Goal: Information Seeking & Learning: Learn about a topic

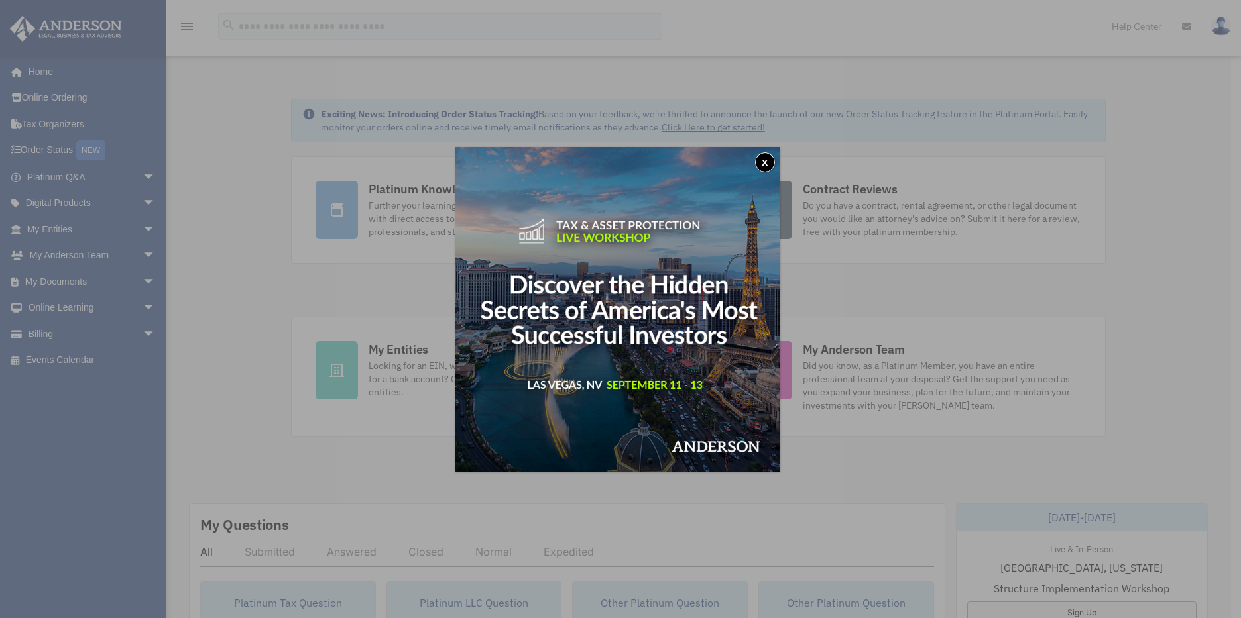
click at [764, 166] on button "x" at bounding box center [765, 162] width 20 height 20
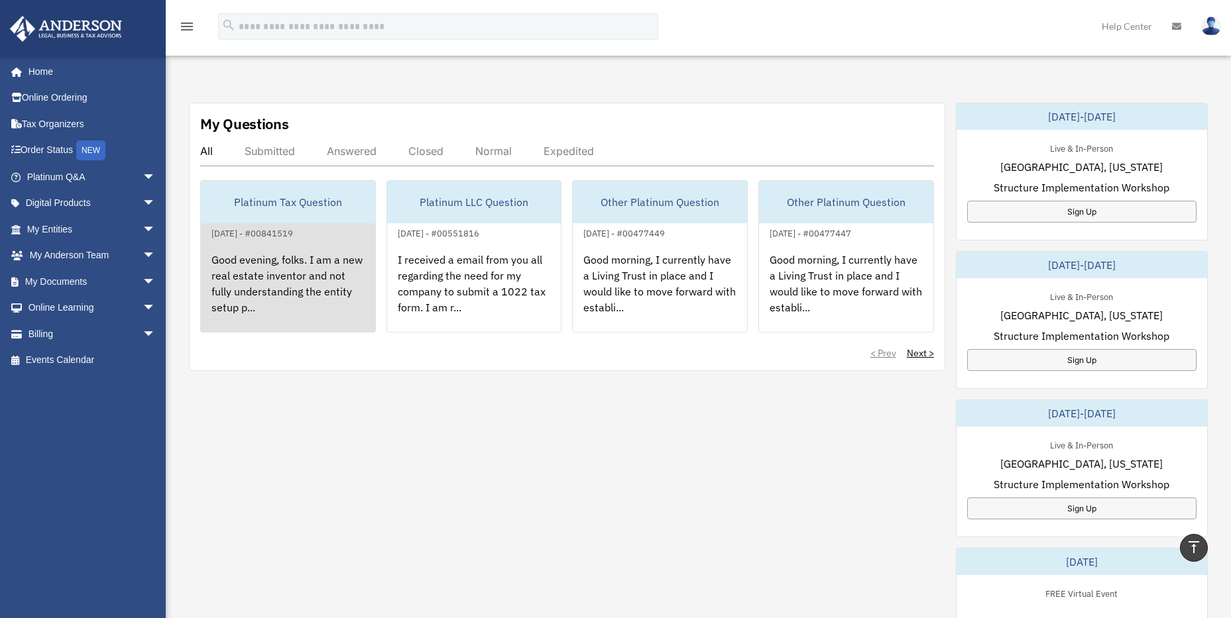
scroll to position [286, 0]
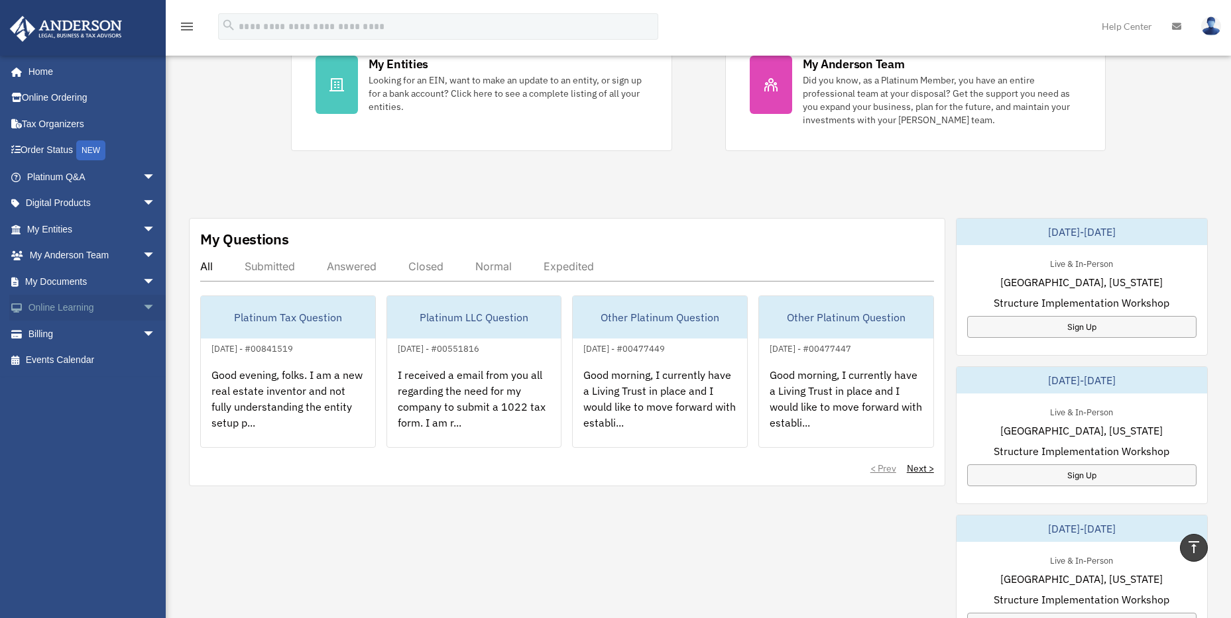
click at [143, 304] on span "arrow_drop_down" at bounding box center [156, 308] width 27 height 27
click at [82, 359] on link "Video Training" at bounding box center [97, 360] width 157 height 27
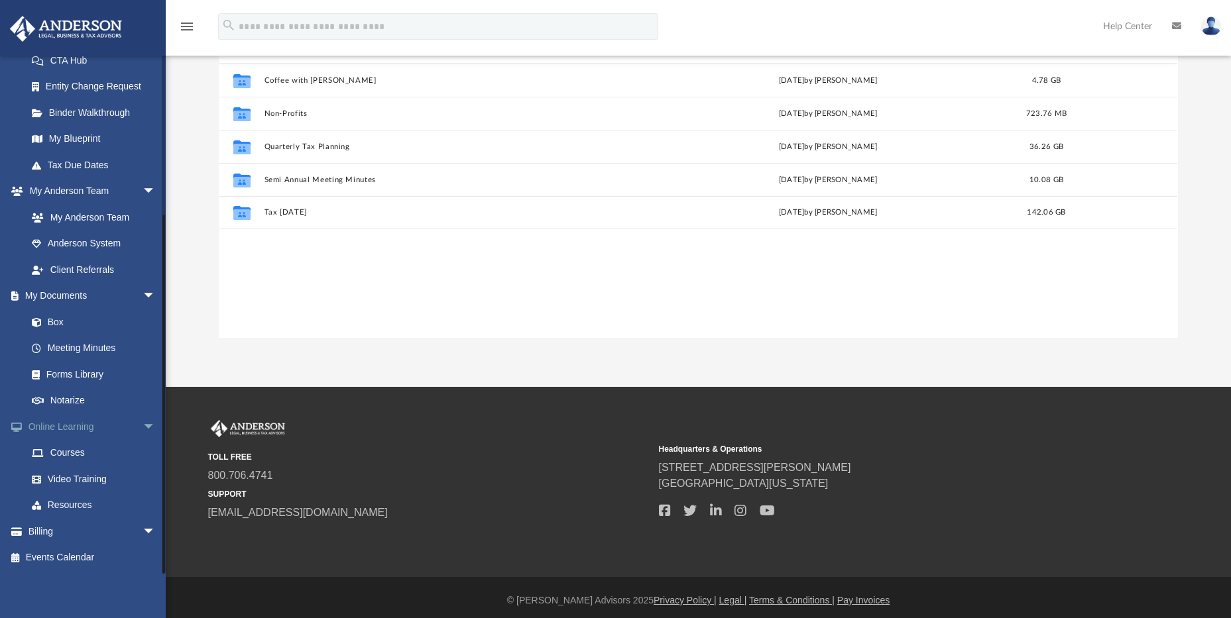
scroll to position [136, 0]
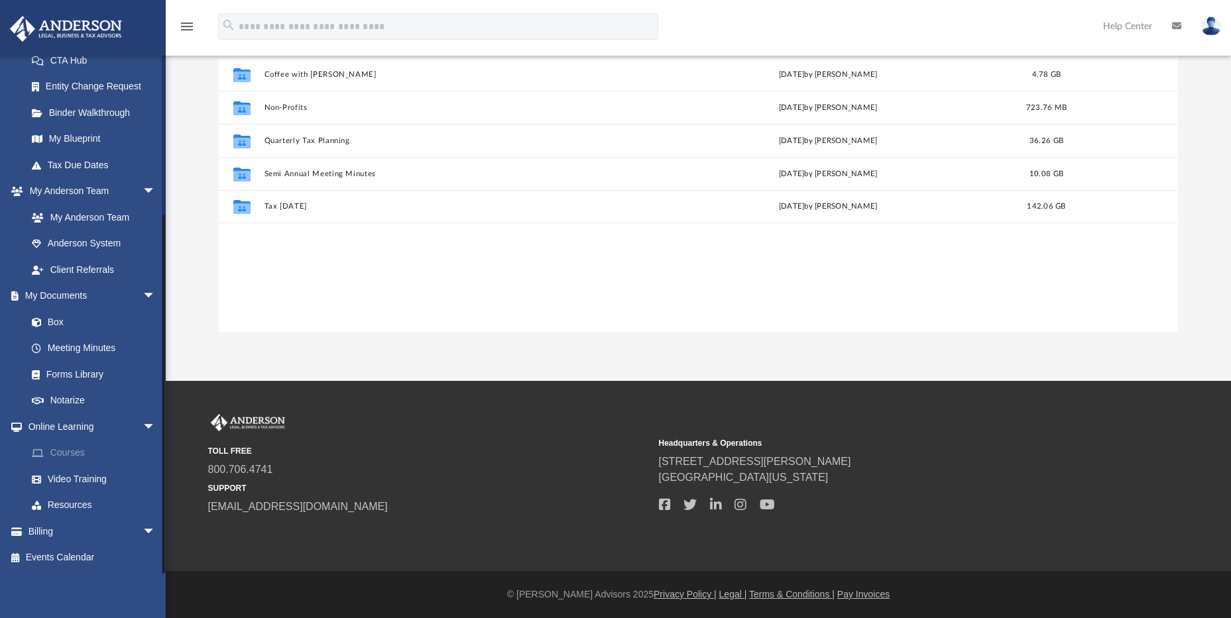
click at [68, 449] on link "Courses" at bounding box center [97, 453] width 157 height 27
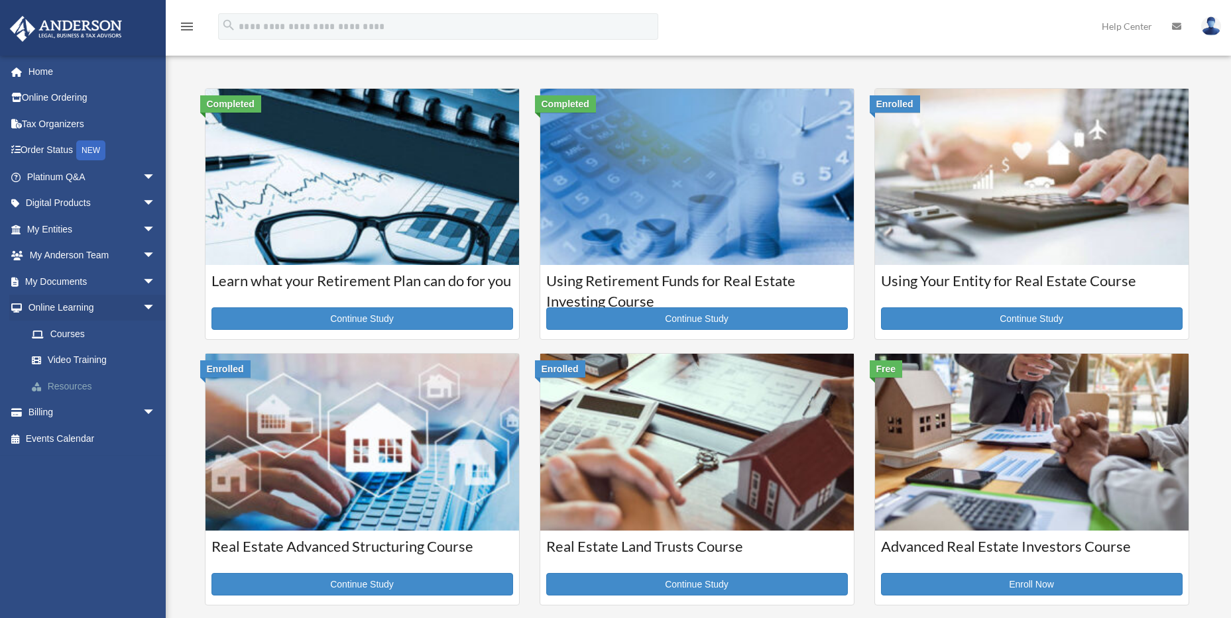
click at [74, 387] on link "Resources" at bounding box center [97, 386] width 157 height 27
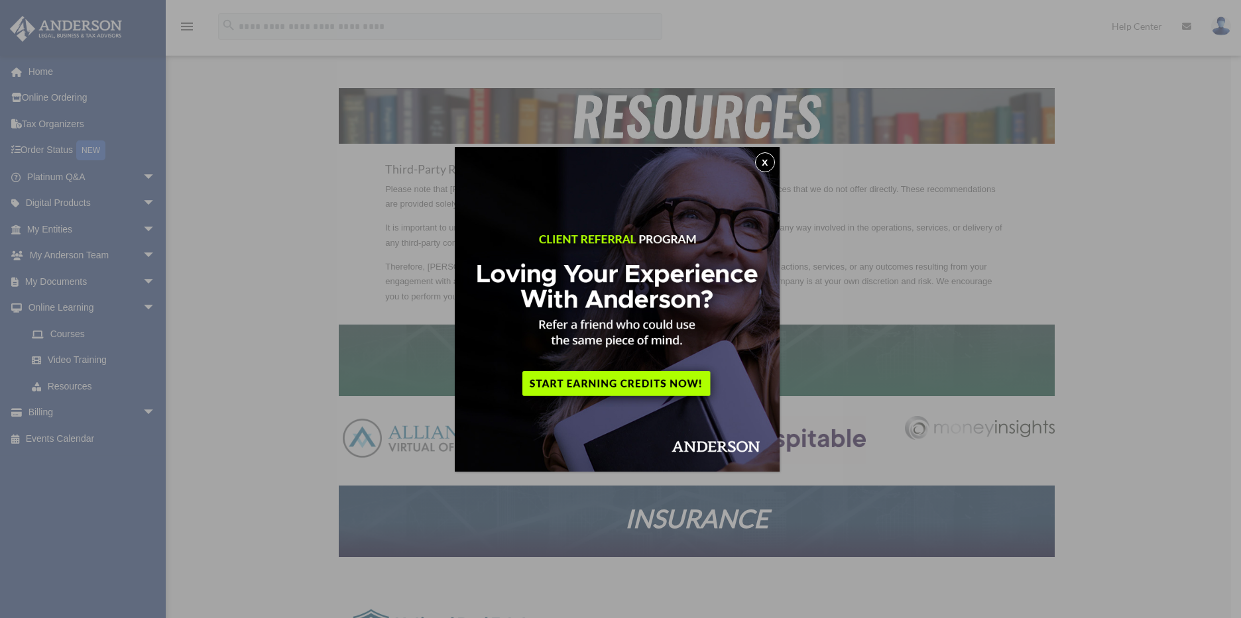
click at [772, 160] on button "x" at bounding box center [765, 162] width 20 height 20
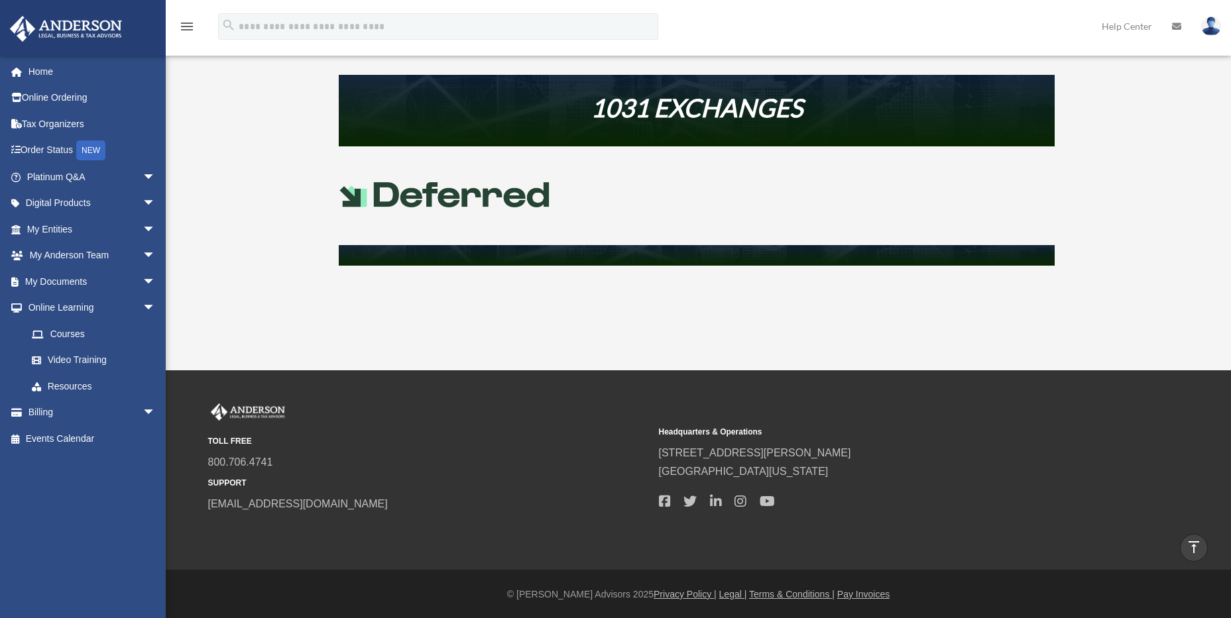
scroll to position [631, 0]
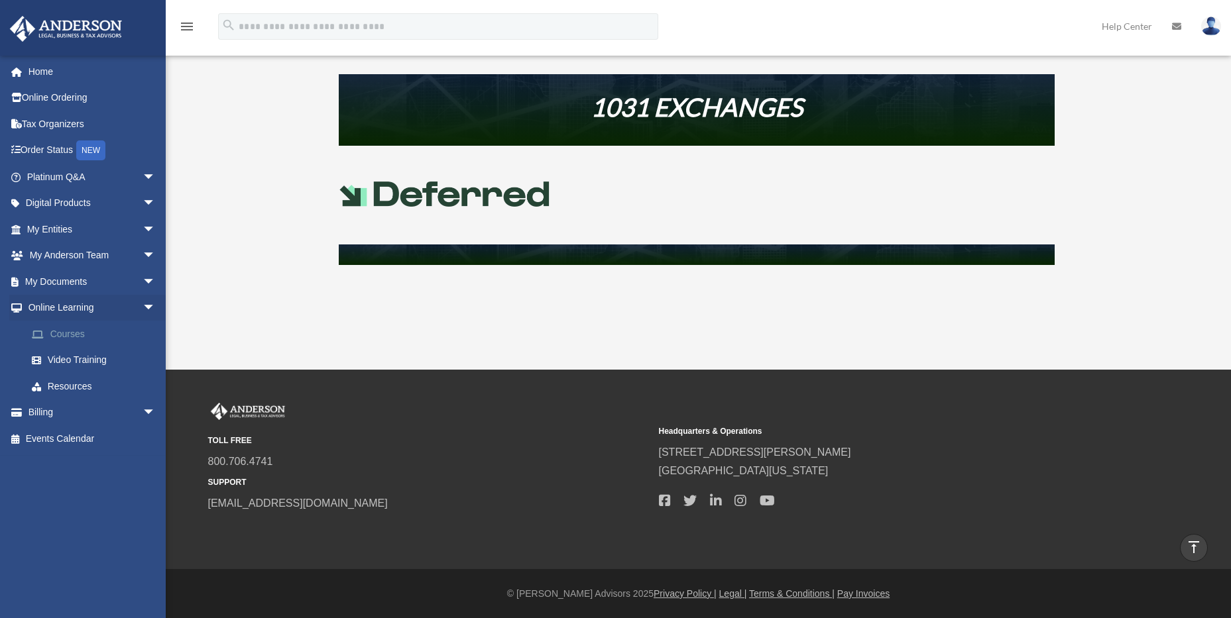
click at [57, 331] on link "Courses" at bounding box center [97, 334] width 157 height 27
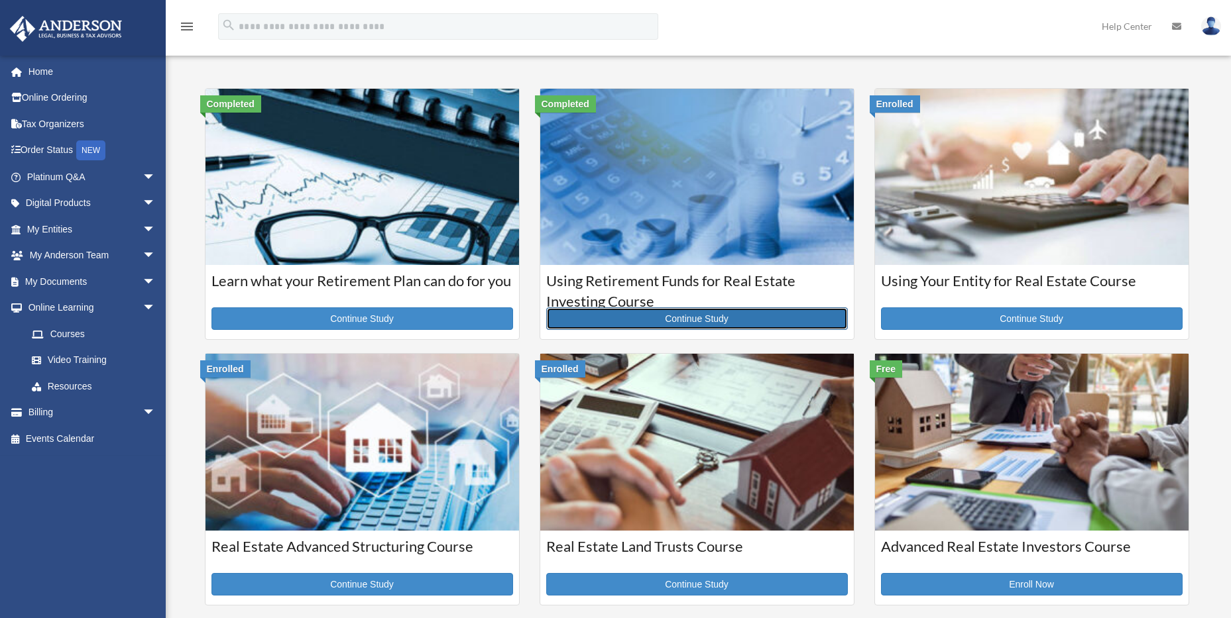
click at [714, 321] on link "Continue Study" at bounding box center [697, 319] width 302 height 23
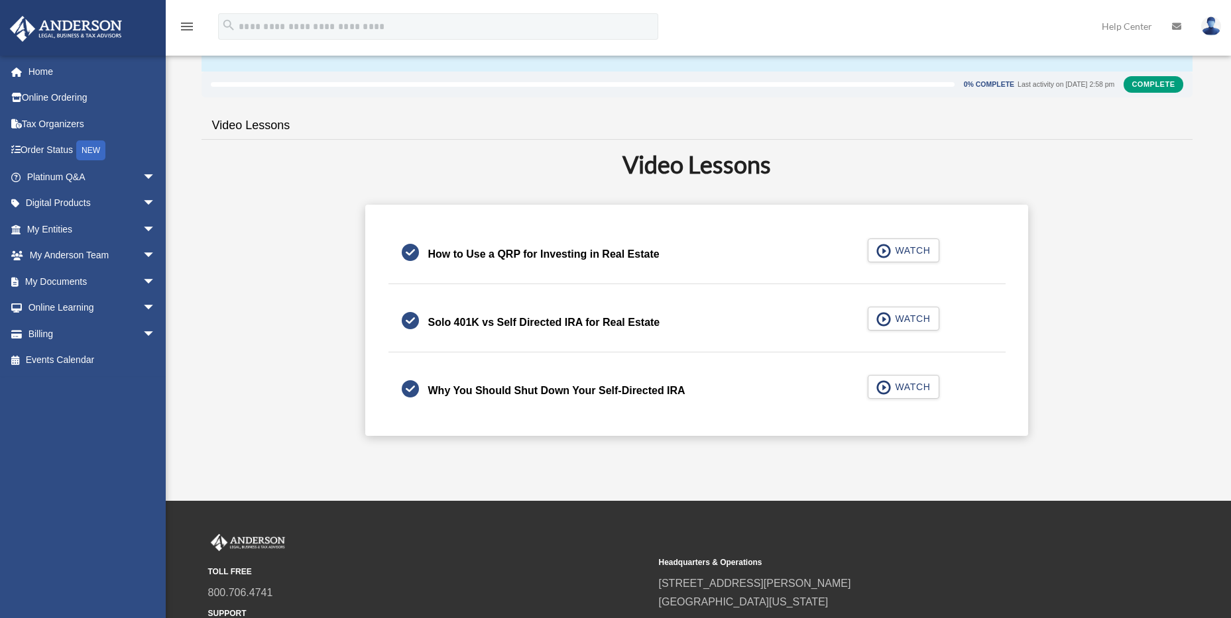
scroll to position [265, 0]
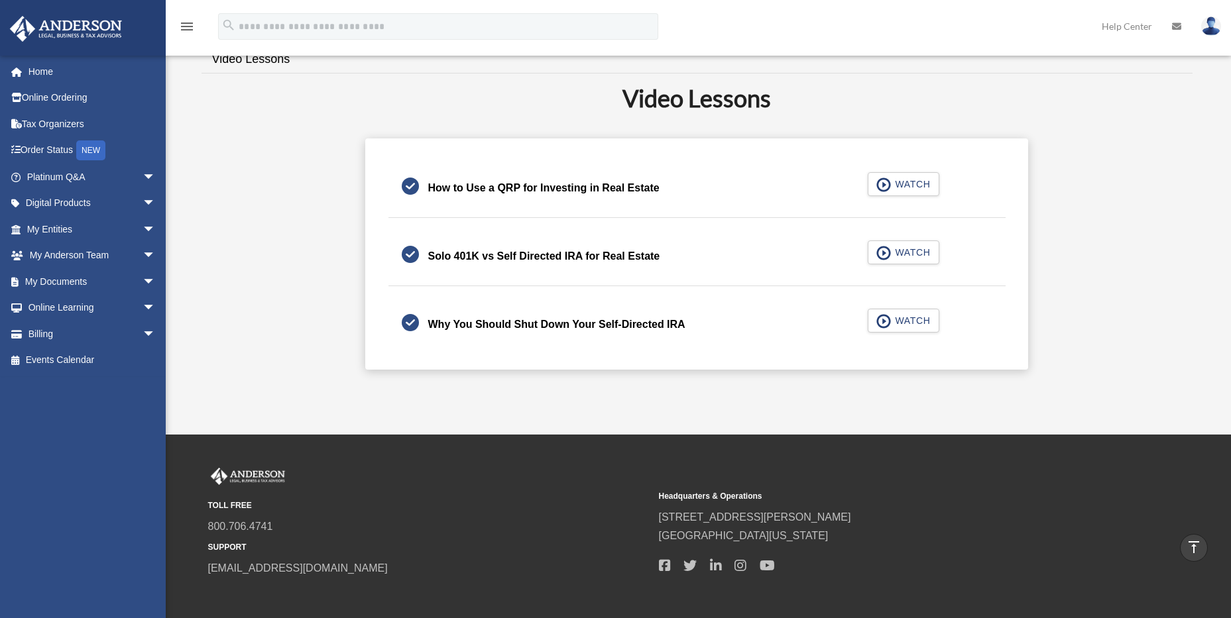
click at [600, 189] on div "How to Use a QRP for Investing in Real Estate" at bounding box center [543, 188] width 231 height 19
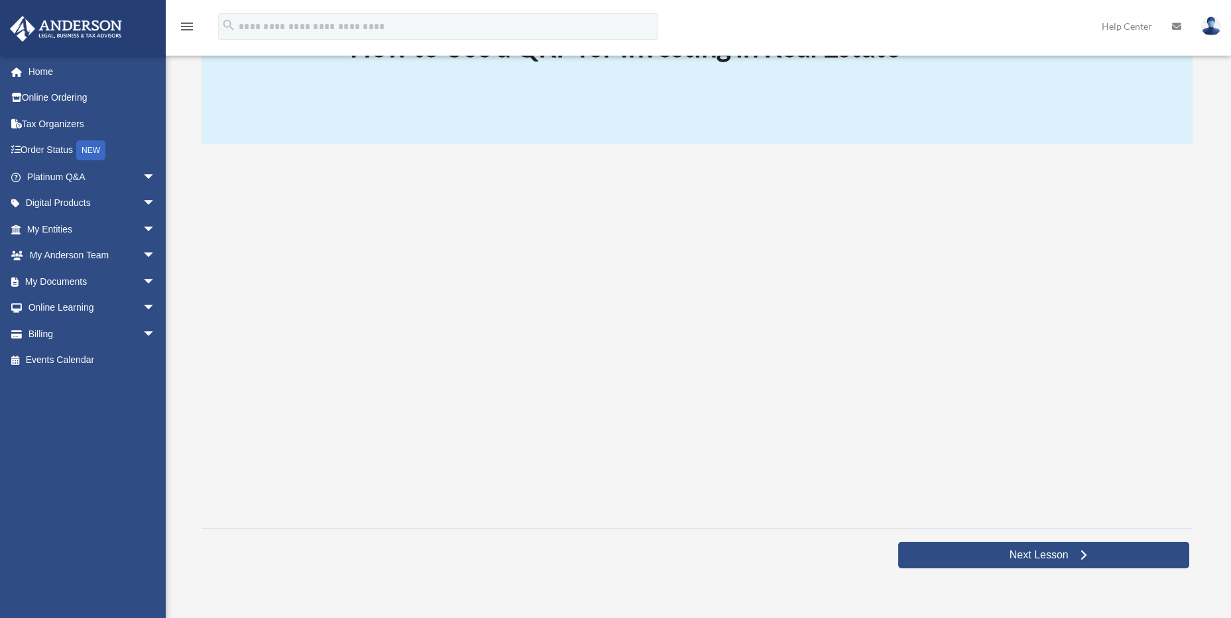
scroll to position [133, 0]
